Goal: Task Accomplishment & Management: Complete application form

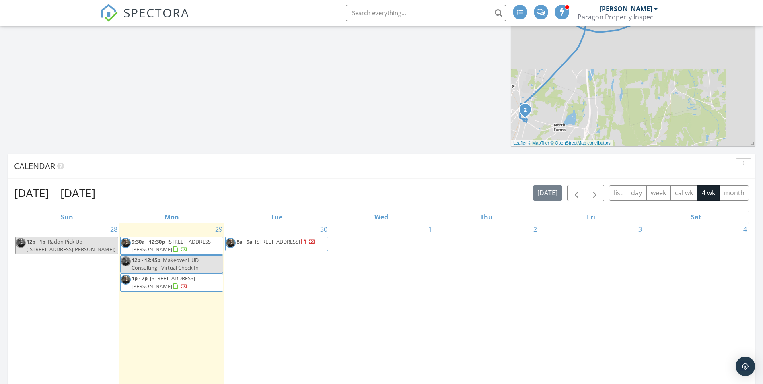
scroll to position [523, 0]
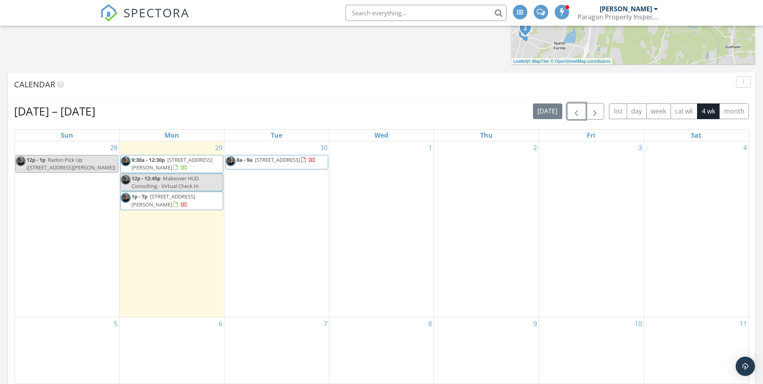
click at [572, 109] on span "button" at bounding box center [577, 112] width 10 height 10
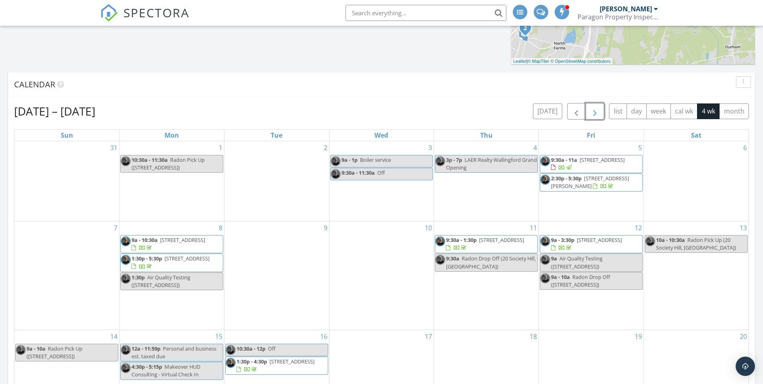
click at [594, 114] on span "button" at bounding box center [595, 112] width 10 height 10
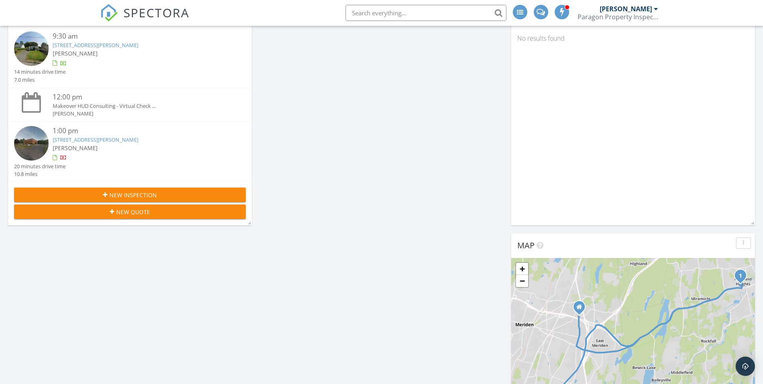
scroll to position [0, 0]
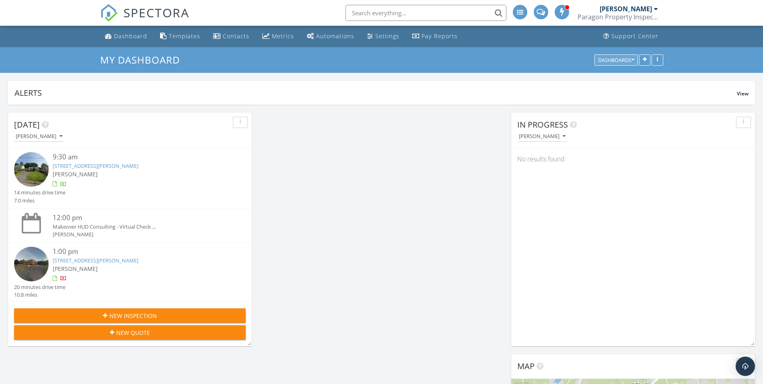
click at [634, 59] on icon "button" at bounding box center [633, 60] width 3 height 6
click at [661, 59] on button "button" at bounding box center [658, 59] width 12 height 11
click at [659, 4] on link "[PERSON_NAME] Paragon Property Inspections LLC." at bounding box center [619, 13] width 82 height 26
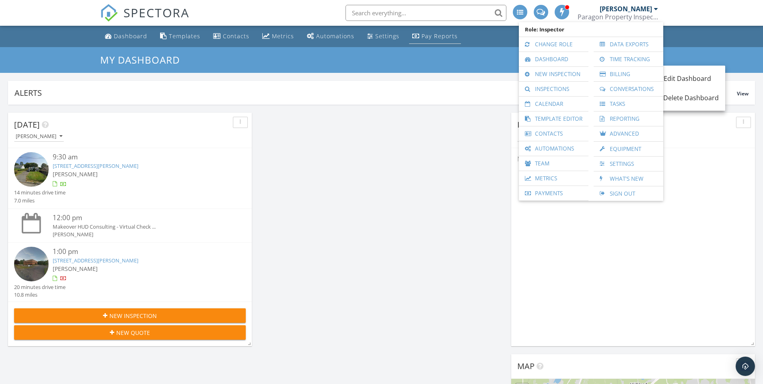
click at [440, 36] on div "Pay Reports" at bounding box center [440, 36] width 36 height 8
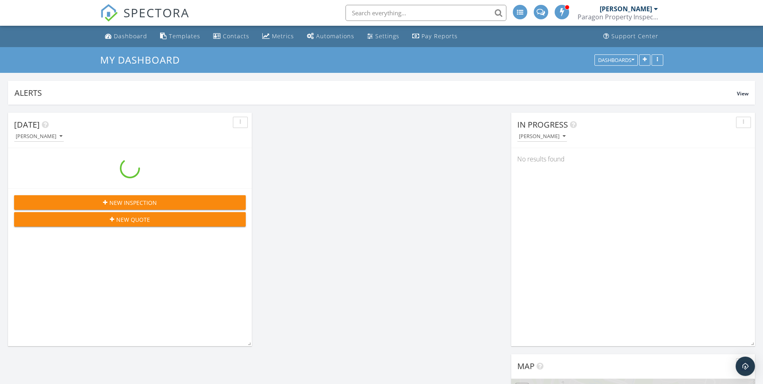
scroll to position [1308, 776]
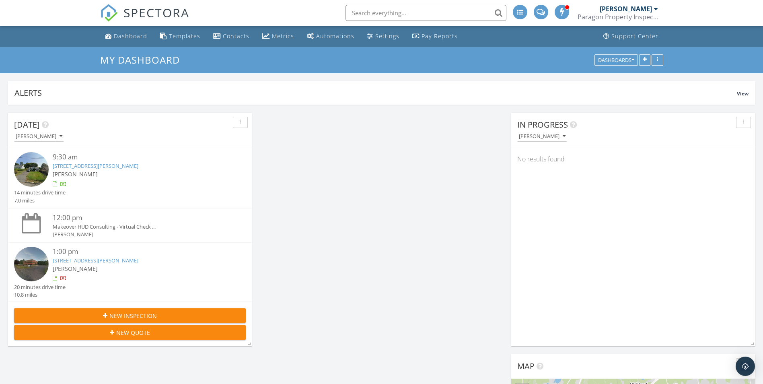
click at [68, 167] on link "[STREET_ADDRESS][PERSON_NAME]" at bounding box center [96, 165] width 86 height 7
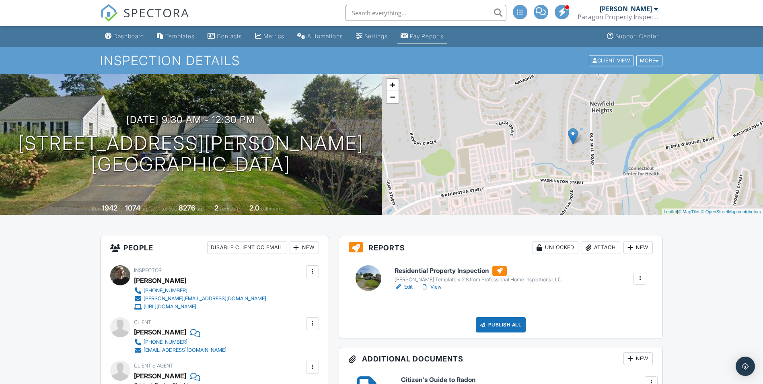
click at [443, 37] on div "Pay Reports" at bounding box center [427, 36] width 34 height 7
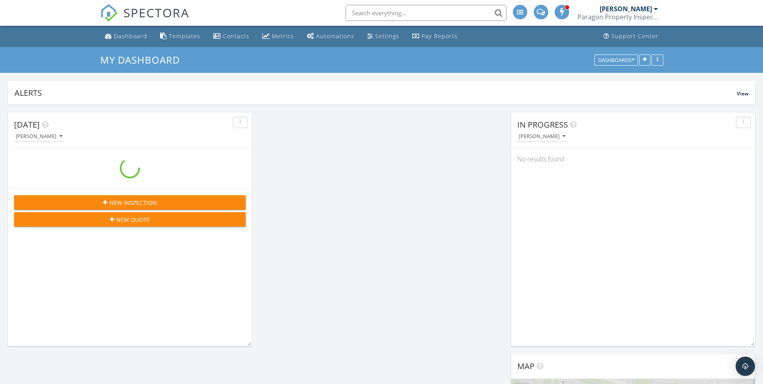
scroll to position [1308, 776]
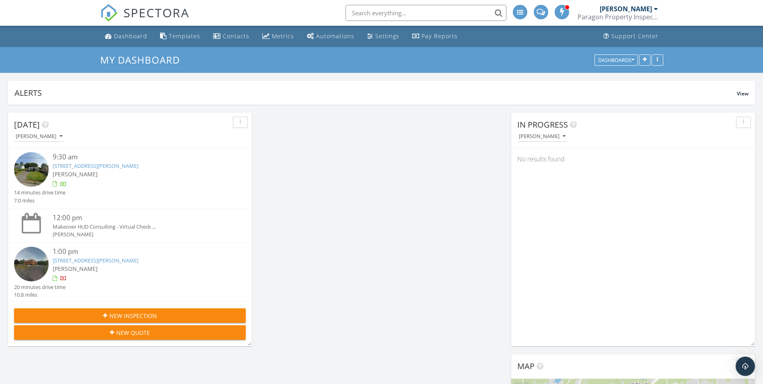
click at [111, 315] on span "New Inspection" at bounding box center [132, 315] width 47 height 8
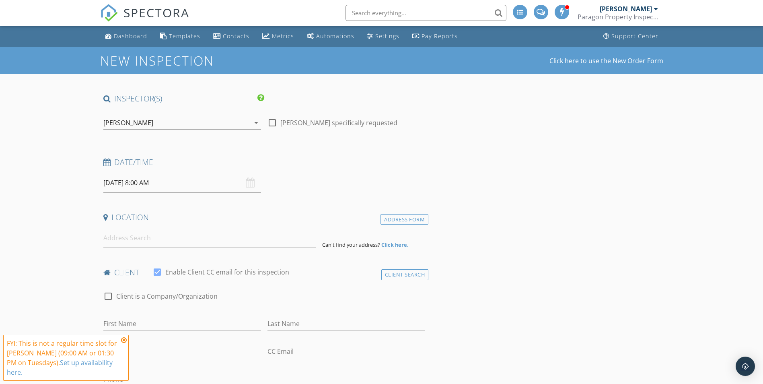
drag, startPoint x: 391, startPoint y: 307, endPoint x: 388, endPoint y: 304, distance: 4.3
click at [391, 307] on div "check_box_outline_blank Client is a Company/Organization" at bounding box center [264, 300] width 322 height 21
click at [139, 241] on input at bounding box center [209, 238] width 212 height 20
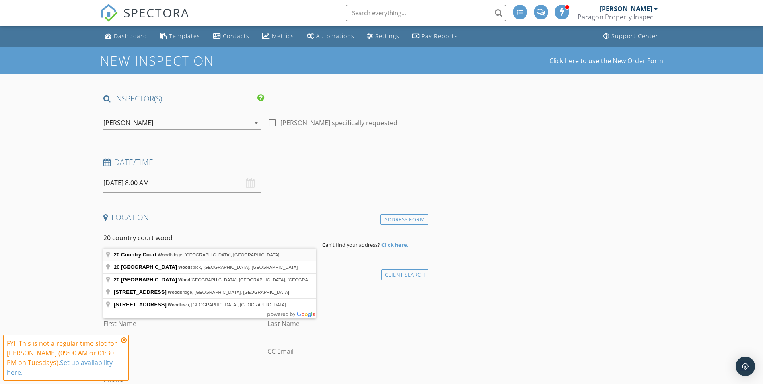
type input "20 Country Court, Woodbridge, CT, USA"
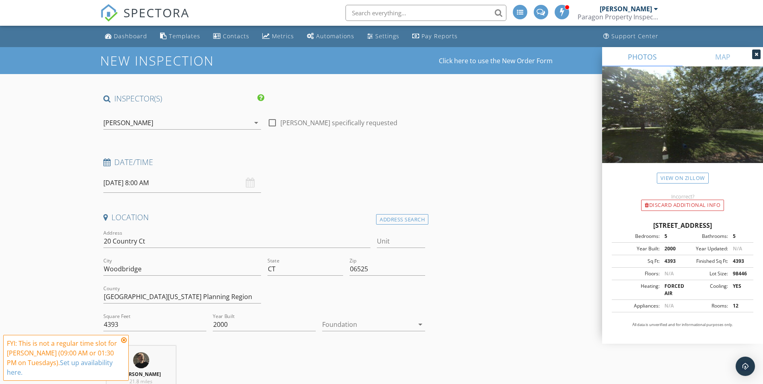
drag, startPoint x: 617, startPoint y: 228, endPoint x: 751, endPoint y: 229, distance: 133.5
click at [751, 229] on div "20 Country Ct, Woodbridge CT 06525" at bounding box center [683, 225] width 142 height 10
drag, startPoint x: 751, startPoint y: 229, endPoint x: 694, endPoint y: 222, distance: 56.7
copy div "20 Country Ct, Woodbridge CT 06525"
drag, startPoint x: 131, startPoint y: 322, endPoint x: 97, endPoint y: 322, distance: 33.4
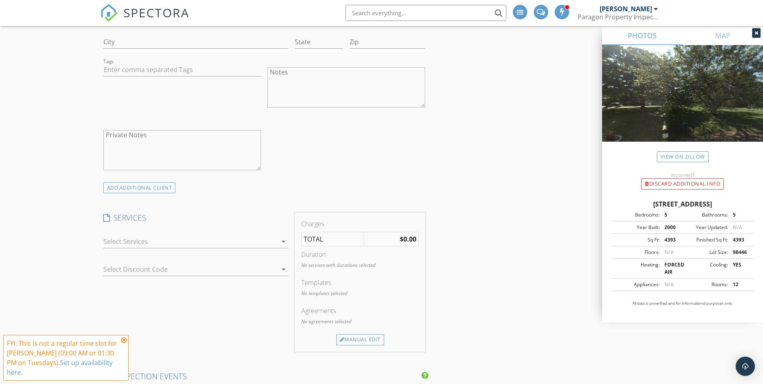
scroll to position [563, 0]
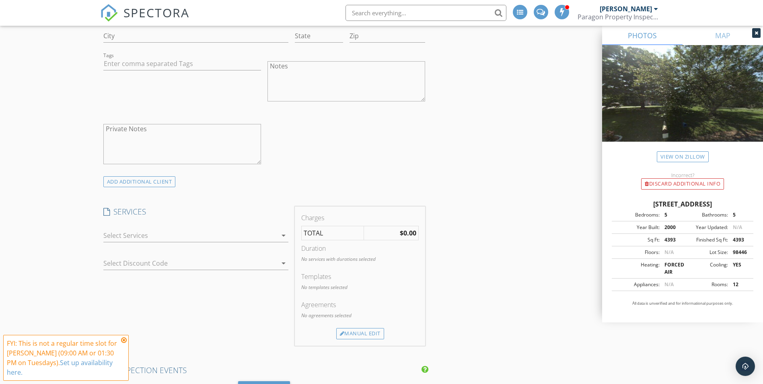
type input "7734"
click at [282, 233] on icon "arrow_drop_down" at bounding box center [284, 235] width 10 height 10
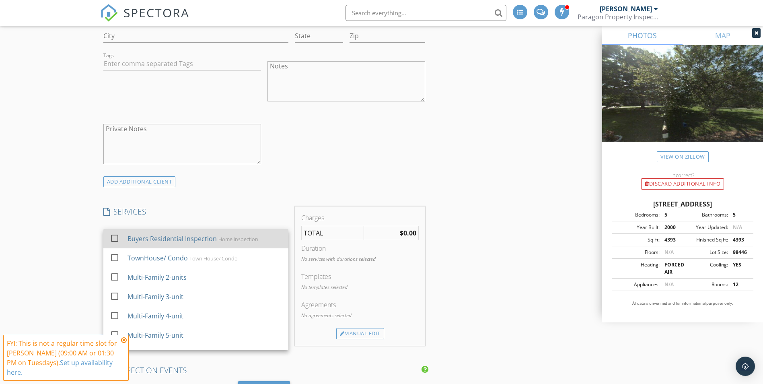
click at [210, 240] on div "Buyers Residential Inspection" at bounding box center [171, 239] width 89 height 10
checkbox input "true"
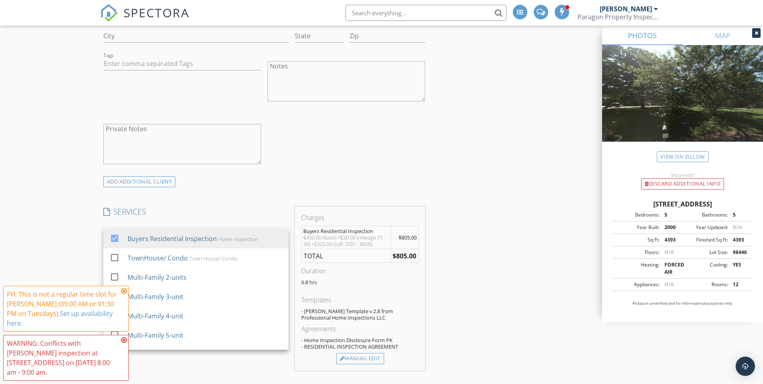
click at [265, 181] on div "ADD ADDITIONAL client" at bounding box center [264, 181] width 329 height 11
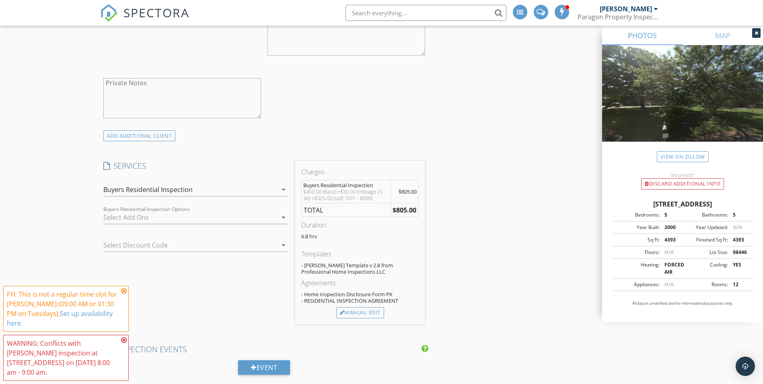
scroll to position [644, 0]
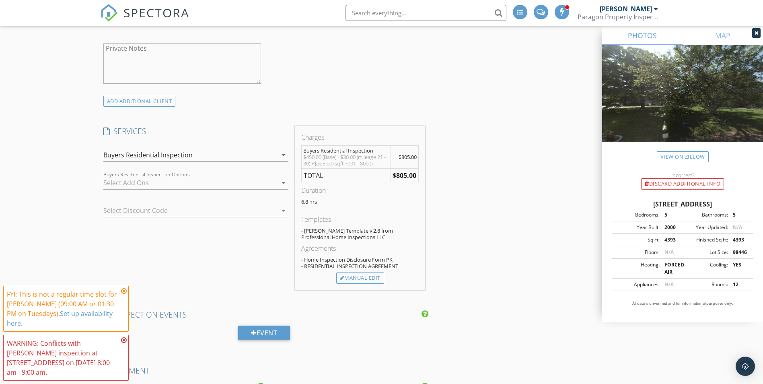
click at [282, 156] on icon "arrow_drop_down" at bounding box center [284, 155] width 10 height 10
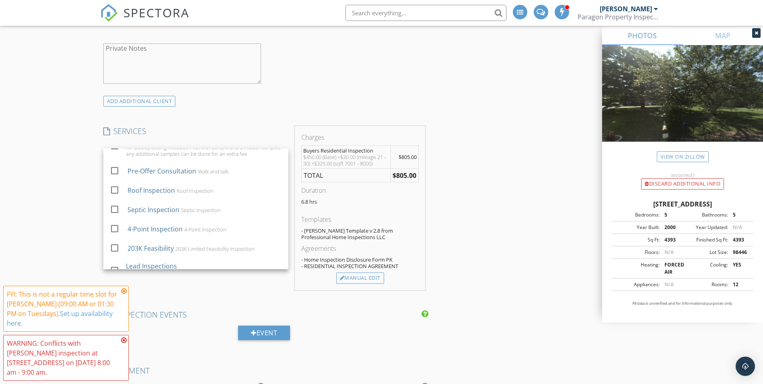
scroll to position [282, 0]
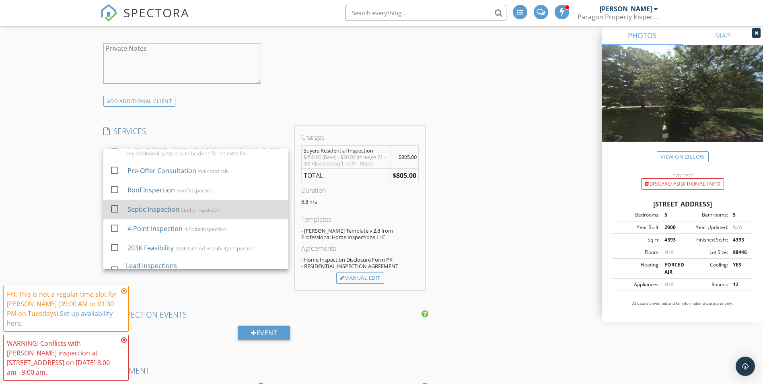
click at [116, 207] on div at bounding box center [115, 209] width 14 height 14
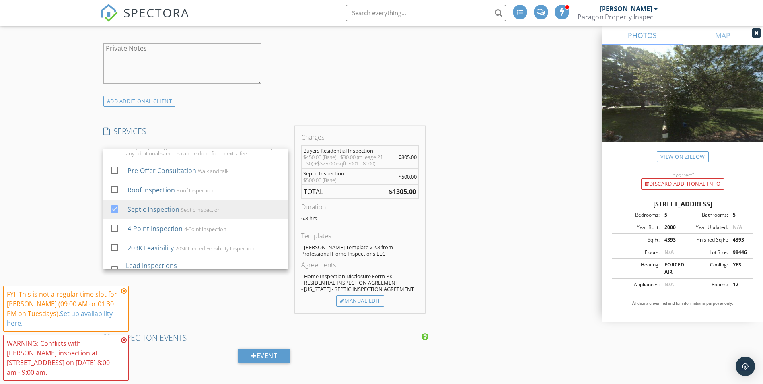
click at [123, 294] on icon at bounding box center [124, 291] width 6 height 6
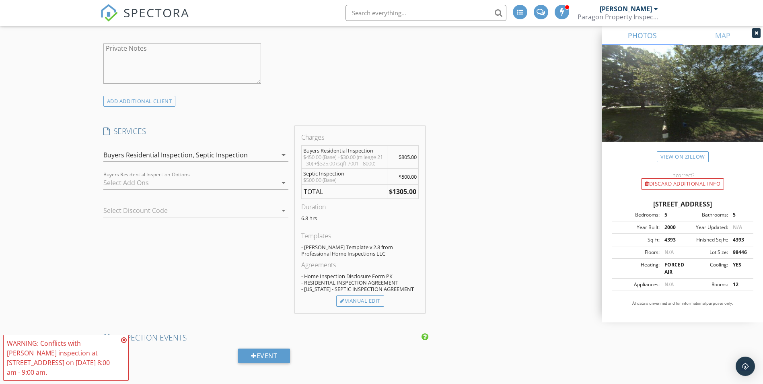
click at [123, 343] on icon at bounding box center [124, 340] width 6 height 6
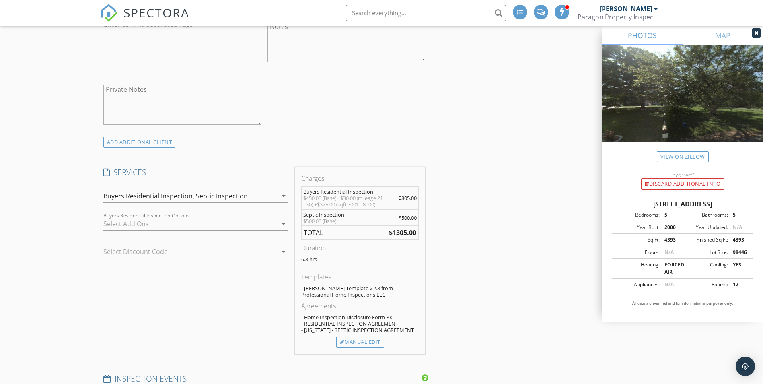
scroll to position [603, 0]
click at [280, 195] on icon "arrow_drop_down" at bounding box center [284, 195] width 10 height 10
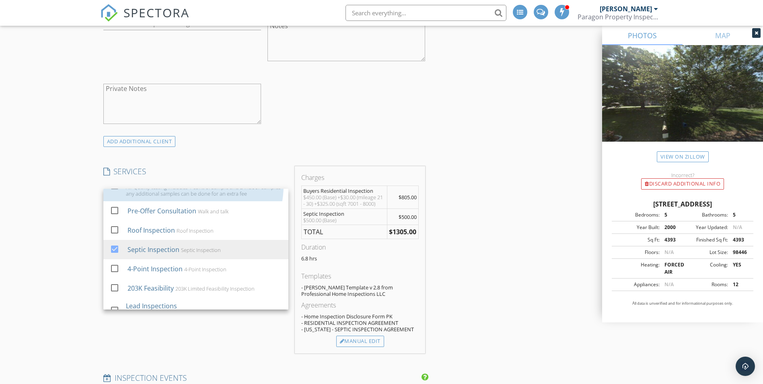
click at [280, 195] on link "check_box_outline_blank Air Quality testing (Mold) Air Quality testing includes…" at bounding box center [195, 186] width 185 height 30
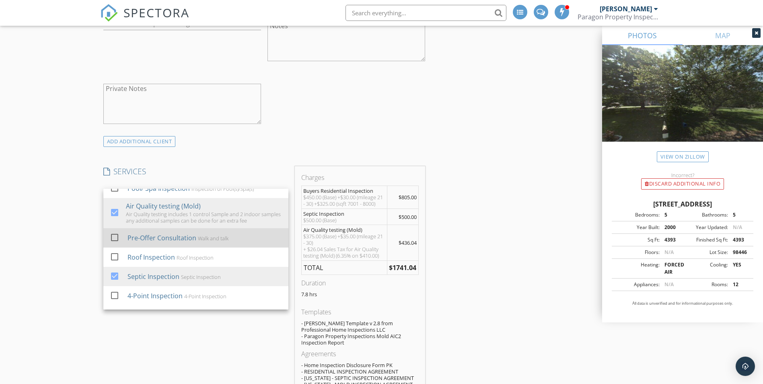
scroll to position [241, 0]
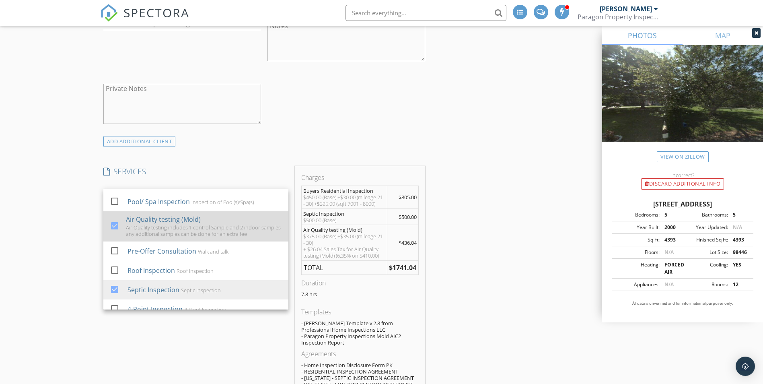
click at [115, 222] on div at bounding box center [115, 226] width 14 height 14
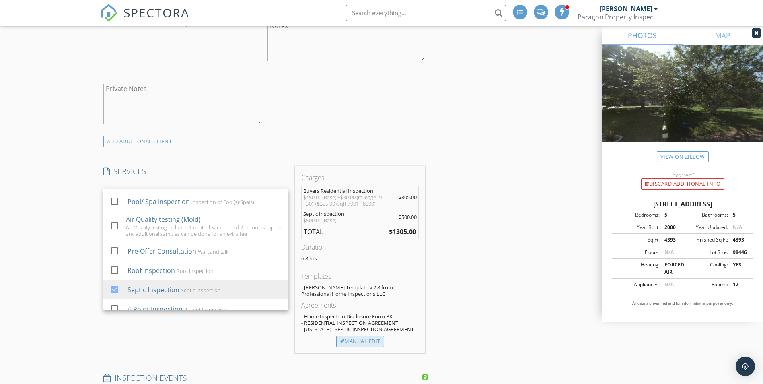
click at [346, 347] on div "Manual Edit" at bounding box center [360, 340] width 48 height 11
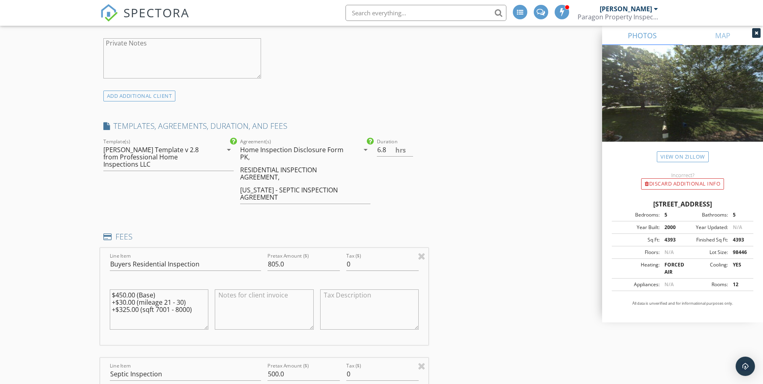
scroll to position [724, 0]
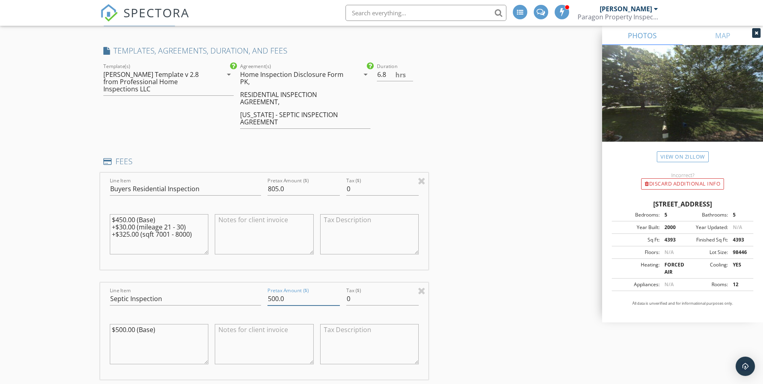
click at [278, 298] on input "500.0" at bounding box center [303, 298] width 72 height 13
type input "575.0"
click at [470, 252] on div "INSPECTOR(S) check_box Bertin Ducas PRIMARY Bertin Ducas arrow_drop_down check_…" at bounding box center [381, 389] width 563 height 2040
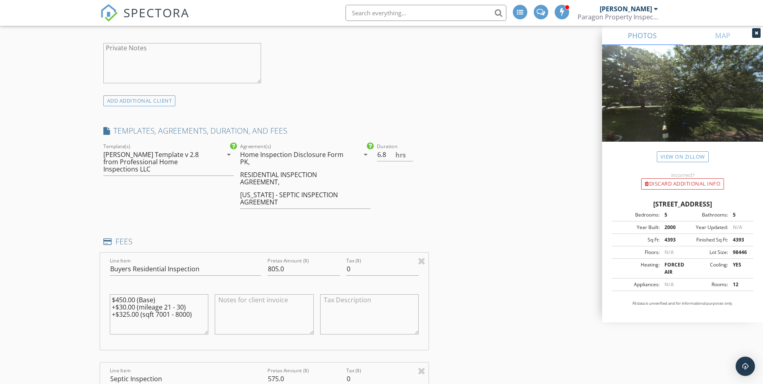
scroll to position [644, 0]
